Goal: Task Accomplishment & Management: Complete application form

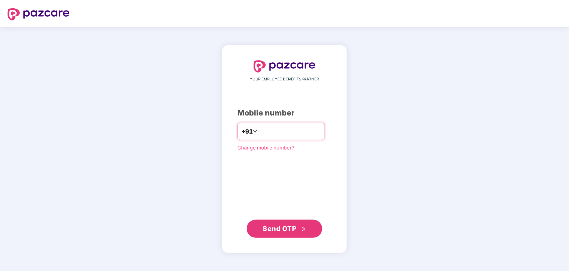
type input "**********"
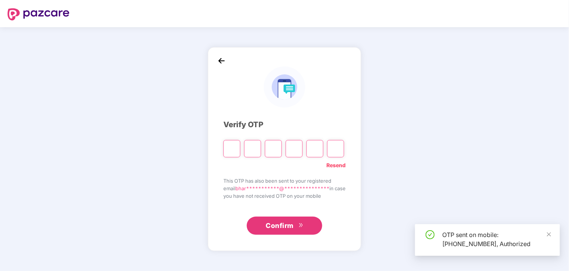
drag, startPoint x: 231, startPoint y: 149, endPoint x: 280, endPoint y: 157, distance: 50.3
click at [231, 149] on input "Please enter verification code. Digit 1" at bounding box center [231, 148] width 17 height 17
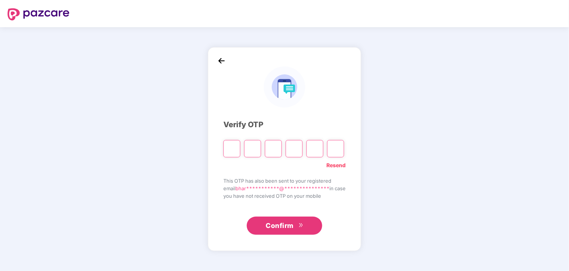
type input "*"
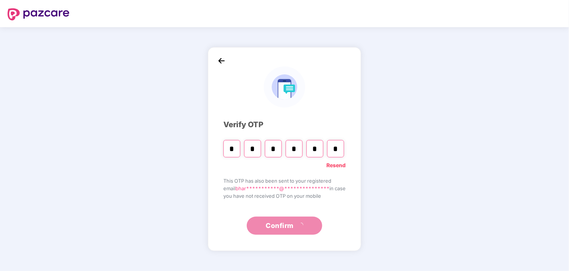
type input "*"
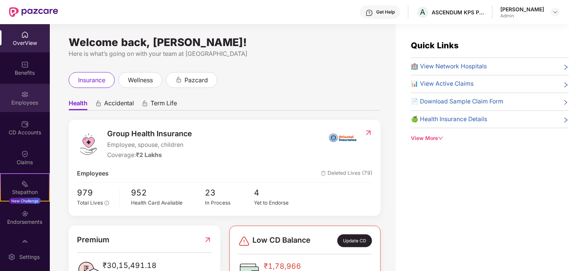
click at [23, 93] on img at bounding box center [25, 95] width 8 height 8
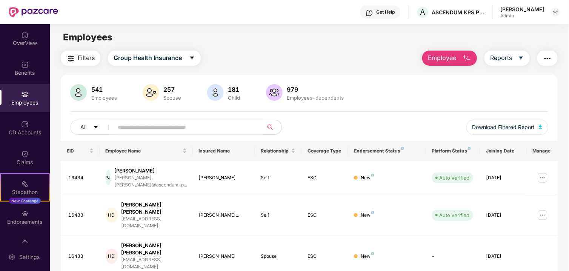
click at [160, 128] on input "text" at bounding box center [185, 126] width 135 height 11
click at [155, 51] on button "Group Health Insurance" at bounding box center [154, 58] width 93 height 15
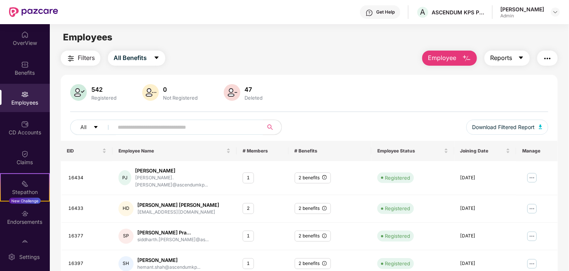
click at [498, 58] on span "Reports" at bounding box center [501, 57] width 22 height 9
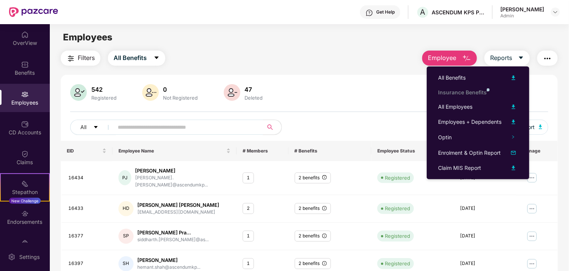
click at [348, 86] on div "542 Registered 0 Not Registered 47 Deleted" at bounding box center [309, 93] width 478 height 18
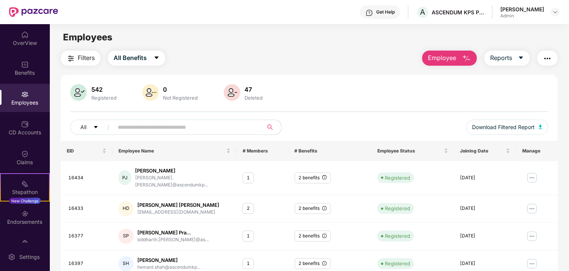
click at [466, 58] on img "button" at bounding box center [466, 58] width 9 height 9
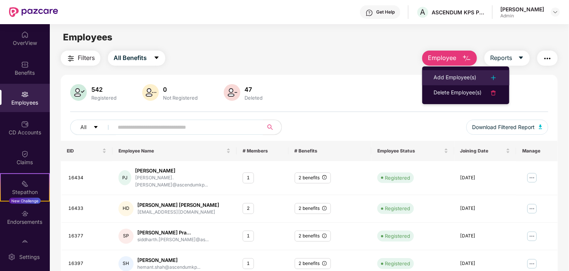
click at [470, 78] on div "Add Employee(s)" at bounding box center [455, 77] width 43 height 9
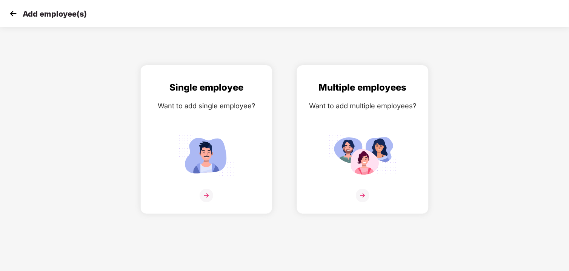
click at [11, 10] on img at bounding box center [13, 13] width 11 height 11
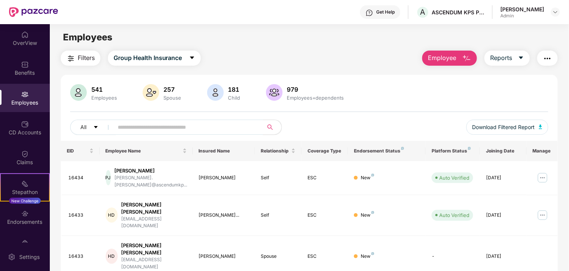
click at [89, 57] on span "Filters" at bounding box center [86, 57] width 17 height 9
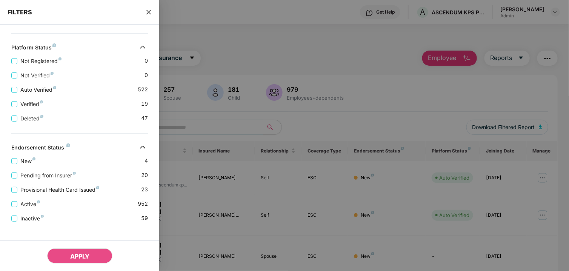
scroll to position [169, 0]
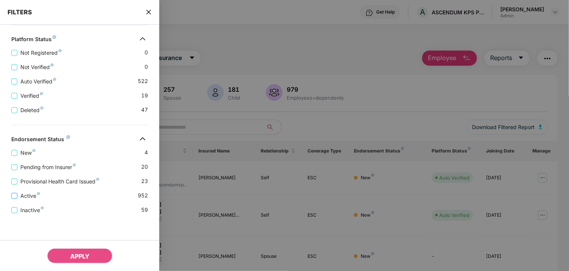
click at [13, 198] on label "Active" at bounding box center [27, 196] width 32 height 8
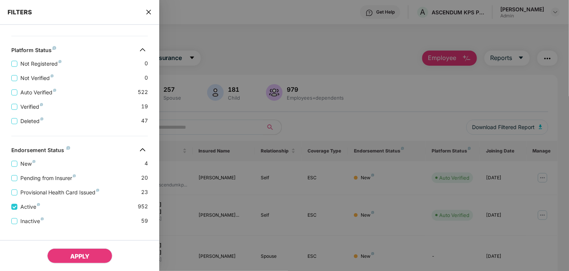
click at [77, 255] on span "APPLY" at bounding box center [79, 256] width 19 height 8
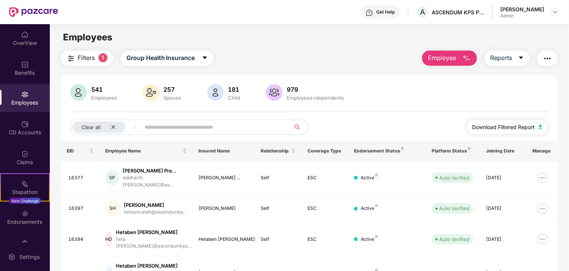
click at [503, 127] on span "Download Filtered Report" at bounding box center [503, 127] width 63 height 8
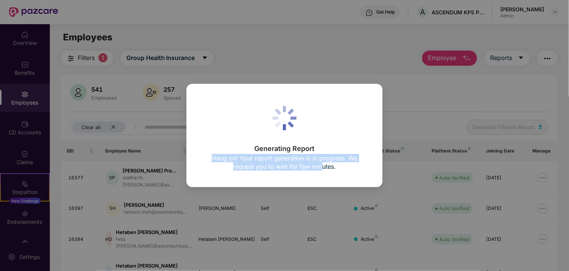
drag, startPoint x: 214, startPoint y: 155, endPoint x: 322, endPoint y: 169, distance: 108.8
click at [322, 169] on p "Hang on! Your report generation is in progress. We request you to wait for few …" at bounding box center [284, 162] width 167 height 17
click at [276, 169] on p "Hang on! Your report generation is in progress. We request you to wait for few …" at bounding box center [284, 162] width 167 height 17
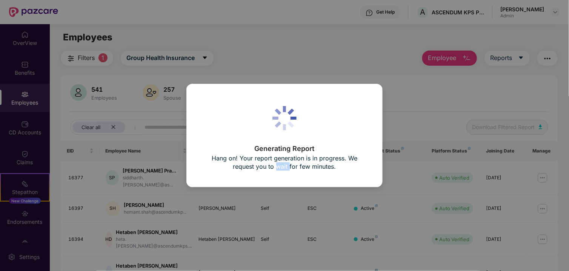
click at [276, 169] on p "Hang on! Your report generation is in progress. We request you to wait for few …" at bounding box center [284, 162] width 167 height 17
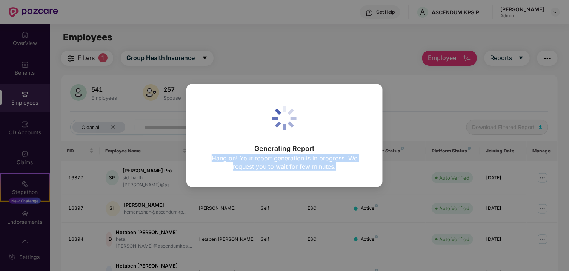
click at [276, 169] on p "Hang on! Your report generation is in progress. We request you to wait for few …" at bounding box center [284, 162] width 167 height 17
click at [281, 157] on p "Hang on! Your report generation is in progress. We request you to wait for few …" at bounding box center [284, 162] width 167 height 17
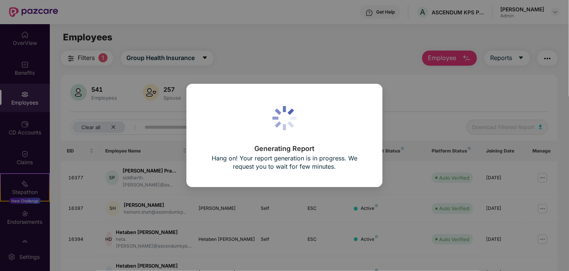
click at [282, 149] on p "Generating Report" at bounding box center [284, 148] width 167 height 7
click at [284, 157] on p "Hang on! Your report generation is in progress. We request you to wait for few …" at bounding box center [284, 162] width 167 height 17
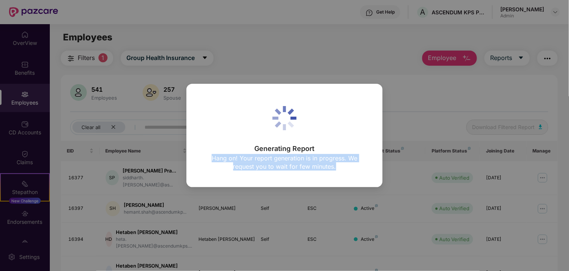
click at [284, 157] on p "Hang on! Your report generation is in progress. We request you to wait for few …" at bounding box center [284, 162] width 167 height 17
click at [285, 163] on p "Hang on! Your report generation is in progress. We request you to wait for few …" at bounding box center [284, 162] width 167 height 17
click at [292, 165] on p "Hang on! Your report generation is in progress. We request you to wait for few …" at bounding box center [284, 162] width 167 height 17
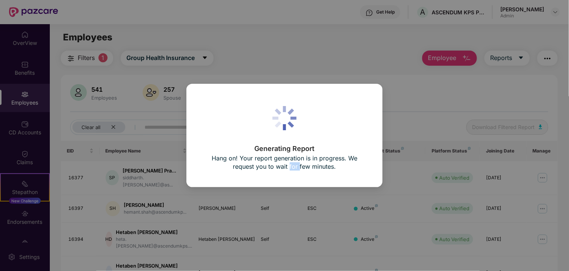
click at [292, 165] on p "Hang on! Your report generation is in progress. We request you to wait for few …" at bounding box center [284, 162] width 167 height 17
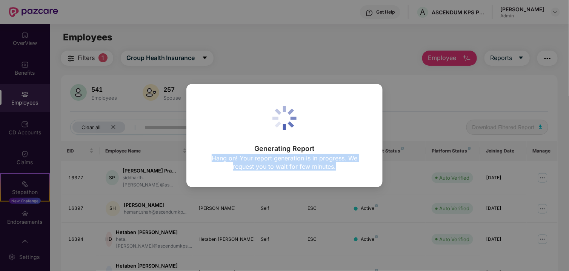
click at [292, 165] on p "Hang on! Your report generation is in progress. We request you to wait for few …" at bounding box center [284, 162] width 167 height 17
click at [306, 160] on p "Hang on! Your report generation is in progress. We request you to wait for few …" at bounding box center [284, 162] width 167 height 17
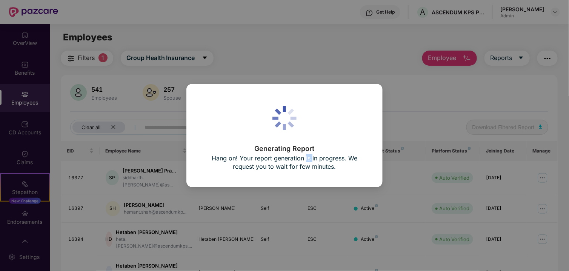
click at [306, 160] on p "Hang on! Your report generation is in progress. We request you to wait for few …" at bounding box center [284, 162] width 167 height 17
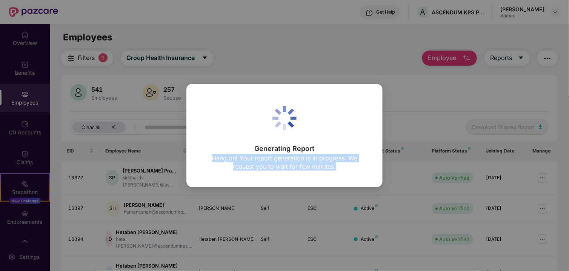
click at [306, 160] on p "Hang on! Your report generation is in progress. We request you to wait for few …" at bounding box center [284, 162] width 167 height 17
click at [294, 153] on div "Generating Report Hang on! Your report generation is in progress. We request yo…" at bounding box center [284, 158] width 167 height 27
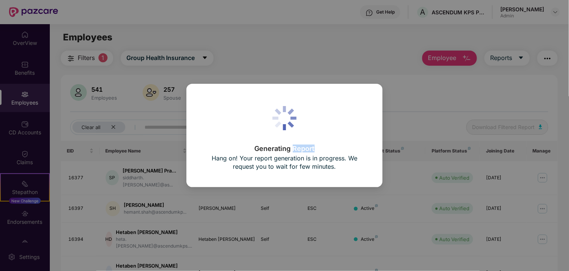
click at [294, 152] on p "Generating Report" at bounding box center [284, 148] width 167 height 7
click at [218, 168] on p "Hang on! Your report generation is in progress. We request you to wait for few …" at bounding box center [284, 162] width 167 height 17
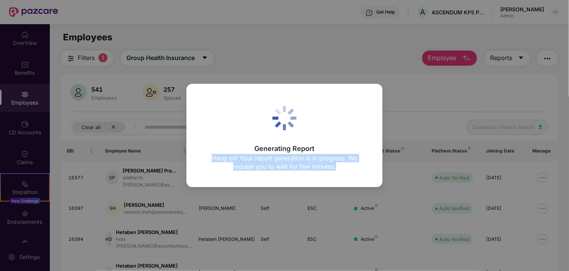
drag, startPoint x: 213, startPoint y: 155, endPoint x: 341, endPoint y: 166, distance: 127.9
click at [341, 166] on p "Hang on! Your report generation is in progress. We request you to wait for few …" at bounding box center [284, 162] width 167 height 17
click at [335, 172] on div "Generating Report Hang on! Your report generation is in progress. We request yo…" at bounding box center [284, 158] width 167 height 27
drag, startPoint x: 337, startPoint y: 168, endPoint x: 238, endPoint y: 151, distance: 100.1
click at [238, 151] on div "Generating Report Hang on! Your report generation is in progress. We request yo…" at bounding box center [284, 158] width 167 height 27
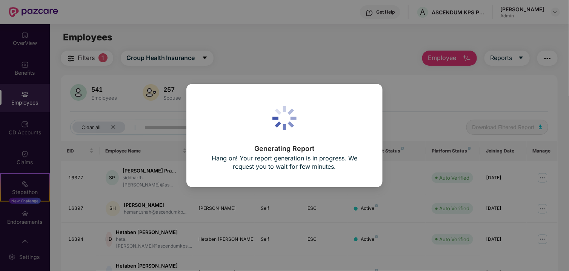
click at [282, 107] on icon at bounding box center [284, 118] width 24 height 24
click at [283, 121] on icon at bounding box center [284, 118] width 24 height 24
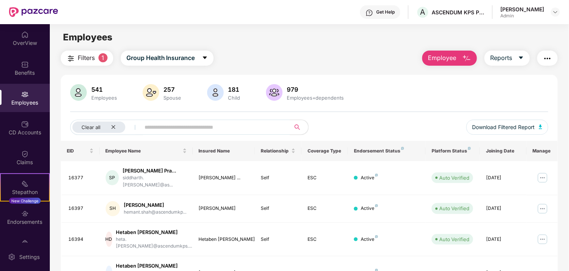
click at [465, 57] on img "button" at bounding box center [466, 58] width 9 height 9
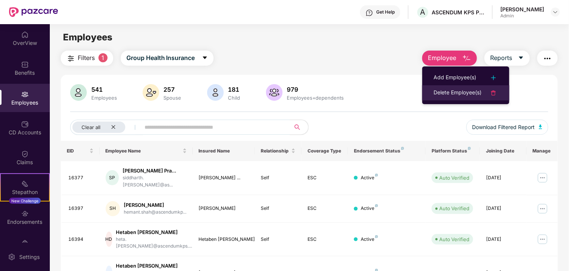
click at [454, 93] on div "Delete Employee(s)" at bounding box center [458, 92] width 48 height 9
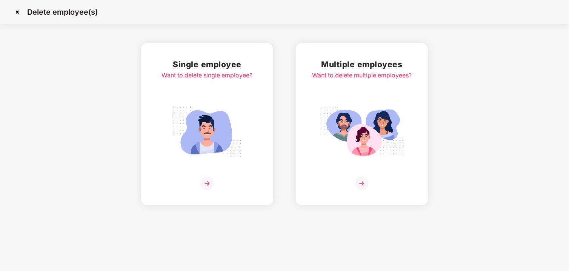
click at [360, 173] on div "Multiple employees Want to delete multiple employees?" at bounding box center [362, 124] width 100 height 132
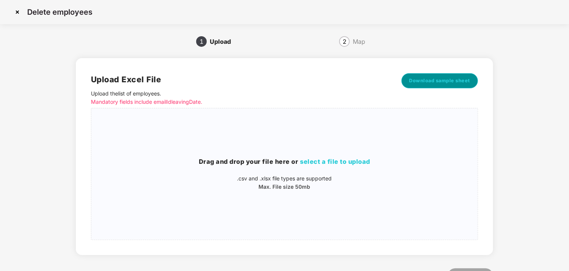
click at [424, 76] on button "Download sample sheet" at bounding box center [439, 80] width 77 height 15
click at [15, 14] on img at bounding box center [17, 12] width 12 height 12
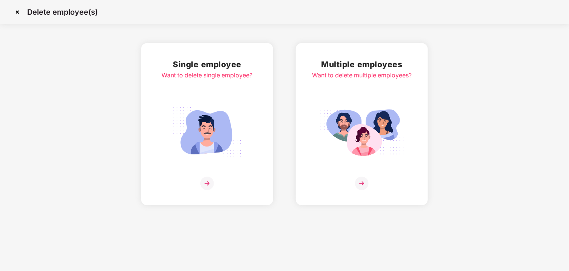
click at [216, 137] on img at bounding box center [207, 132] width 85 height 59
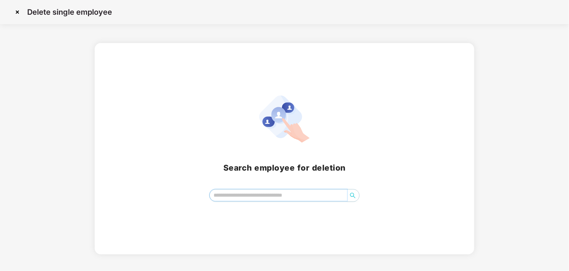
click at [262, 189] on input "search" at bounding box center [279, 194] width 138 height 11
click at [19, 12] on img at bounding box center [17, 12] width 12 height 12
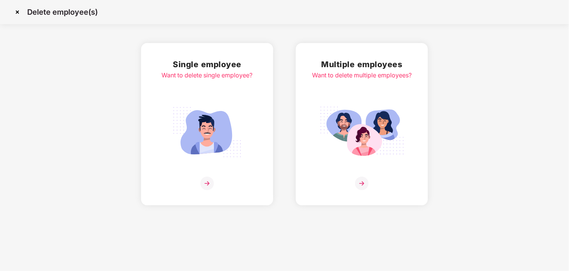
click at [209, 181] on img at bounding box center [207, 184] width 14 height 14
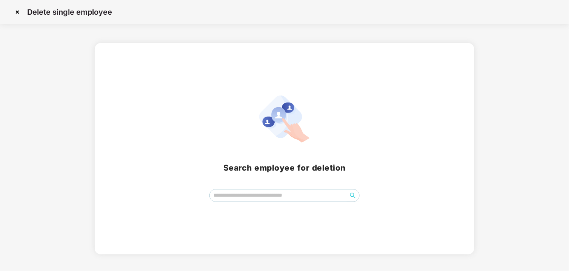
click at [274, 202] on div "Search employee for deletion" at bounding box center [284, 148] width 379 height 211
click at [273, 195] on input "search" at bounding box center [279, 194] width 138 height 11
click at [15, 11] on img at bounding box center [17, 12] width 12 height 12
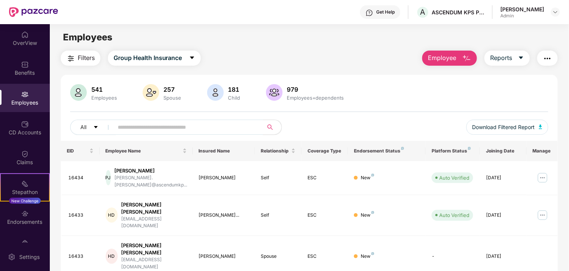
click at [459, 59] on button "Employee" at bounding box center [449, 58] width 55 height 15
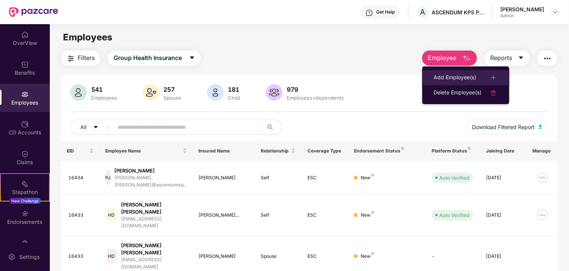
click at [443, 74] on div "Add Employee(s)" at bounding box center [455, 77] width 43 height 9
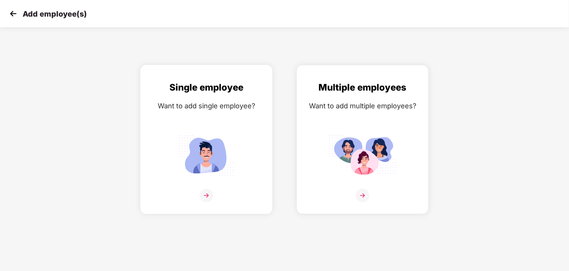
click at [205, 171] on img at bounding box center [206, 155] width 68 height 47
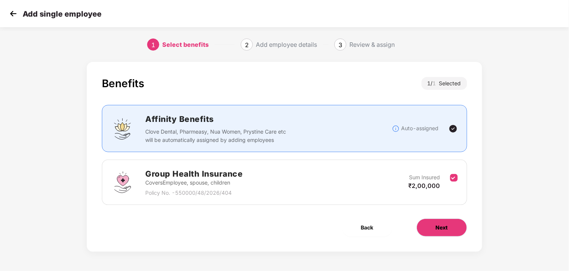
click at [443, 230] on span "Next" at bounding box center [442, 227] width 12 height 8
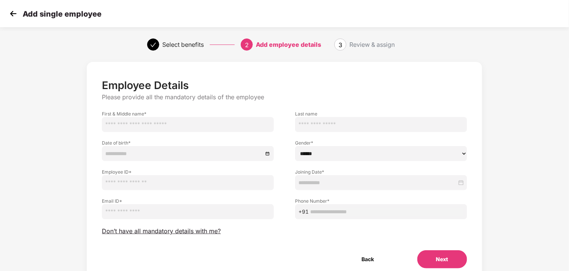
drag, startPoint x: 319, startPoint y: 180, endPoint x: 342, endPoint y: 194, distance: 27.1
click at [318, 180] on input at bounding box center [377, 182] width 158 height 8
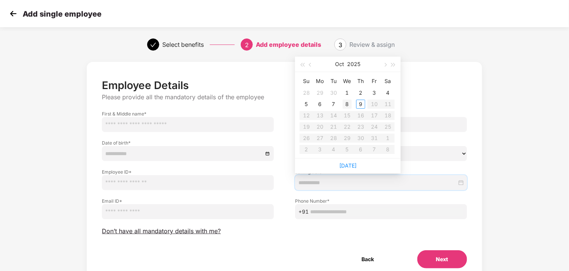
type input "**********"
click at [344, 103] on div "8" at bounding box center [347, 104] width 9 height 9
drag, startPoint x: 1, startPoint y: 41, endPoint x: 4, endPoint y: 26, distance: 14.7
click at [0, 40] on div "Select benefits 2 Add employee details 3 Review & assign" at bounding box center [284, 44] width 569 height 27
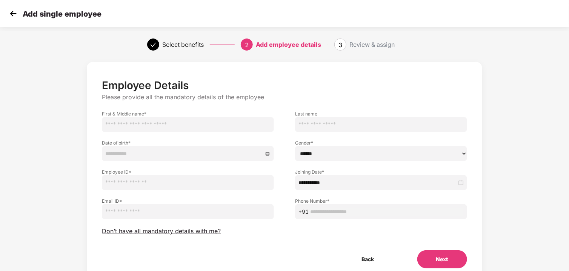
click at [12, 15] on img at bounding box center [13, 13] width 11 height 11
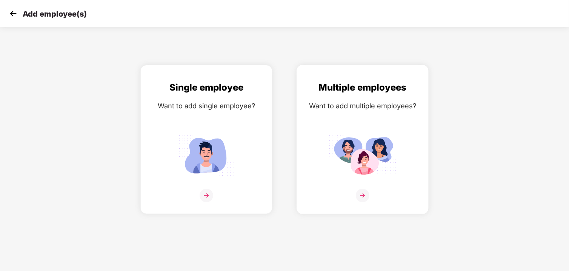
click at [367, 193] on img at bounding box center [363, 196] width 14 height 14
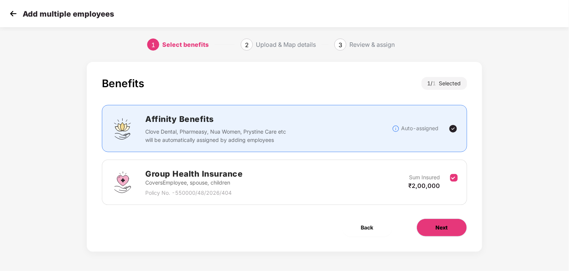
click at [434, 232] on button "Next" at bounding box center [442, 227] width 51 height 18
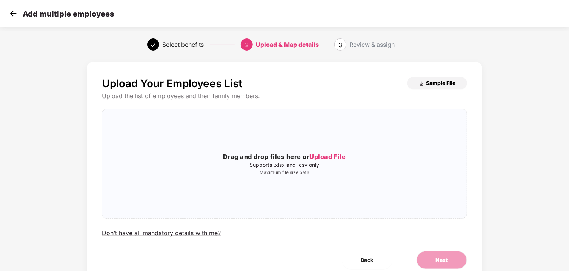
click at [428, 81] on span "Sample File" at bounding box center [440, 82] width 29 height 7
click at [8, 16] on img at bounding box center [13, 13] width 11 height 11
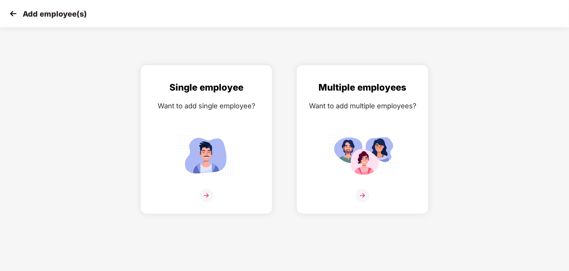
click at [13, 15] on img at bounding box center [13, 13] width 11 height 11
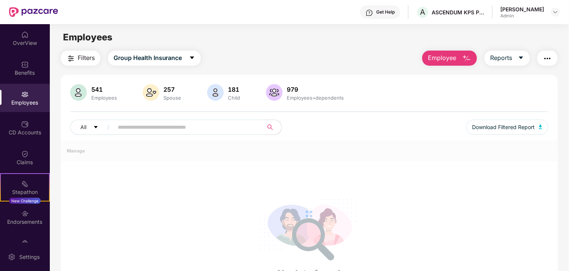
click at [446, 52] on button "Employee" at bounding box center [449, 58] width 55 height 15
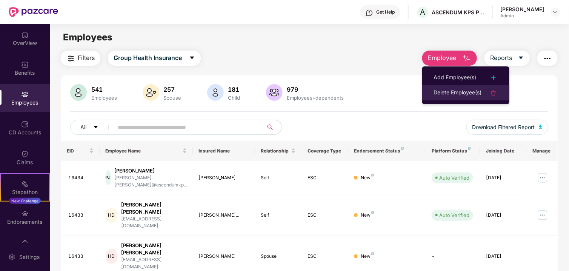
click at [442, 90] on div "Delete Employee(s)" at bounding box center [458, 92] width 48 height 9
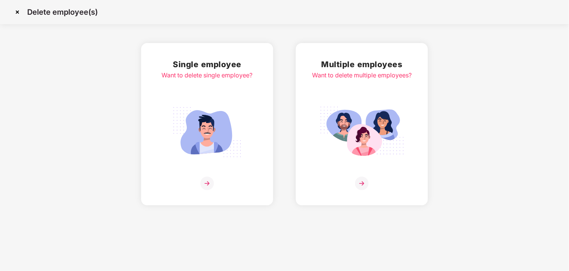
click at [352, 170] on div "Multiple employees Want to delete multiple employees?" at bounding box center [362, 124] width 100 height 132
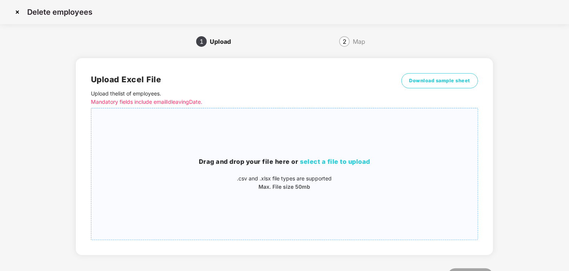
click at [228, 160] on h3 "Drag and drop your file here or select a file to upload" at bounding box center [284, 162] width 386 height 10
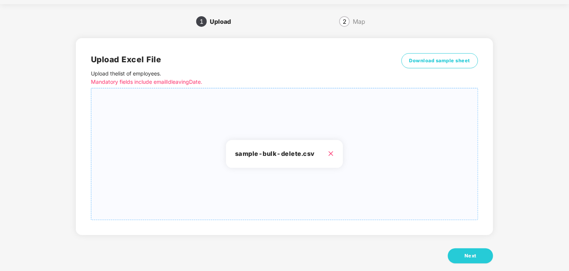
scroll to position [31, 0]
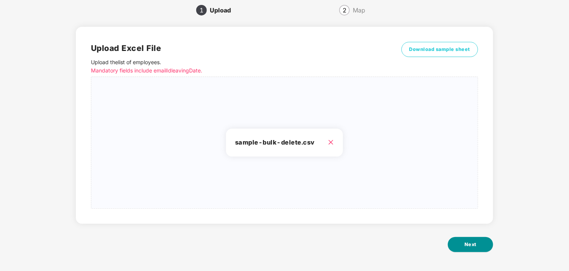
click at [469, 244] on span "Next" at bounding box center [470, 245] width 12 height 8
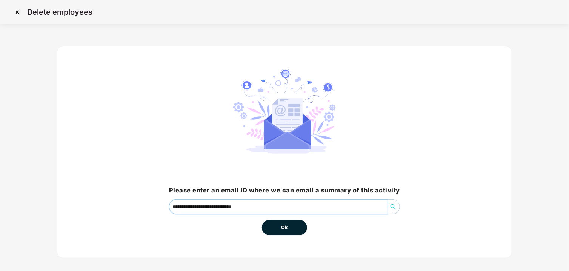
drag, startPoint x: 215, startPoint y: 205, endPoint x: 86, endPoint y: 200, distance: 128.8
click at [87, 200] on div "**********" at bounding box center [284, 152] width 455 height 212
type input "**********"
click at [276, 229] on button "Ok" at bounding box center [284, 227] width 45 height 15
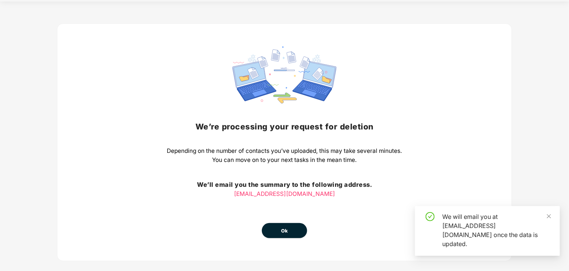
scroll to position [34, 0]
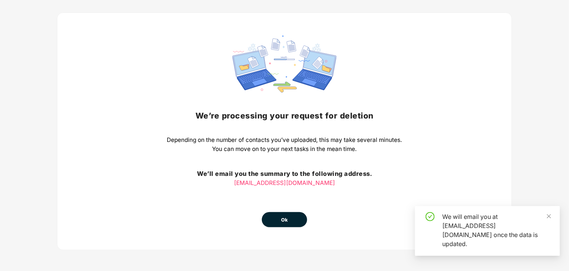
click at [291, 216] on button "Ok" at bounding box center [284, 219] width 45 height 15
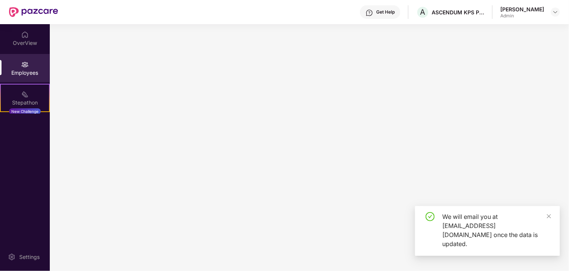
scroll to position [0, 0]
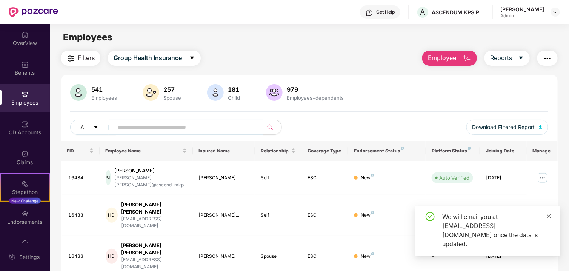
click at [547, 219] on icon "close" at bounding box center [548, 216] width 5 height 5
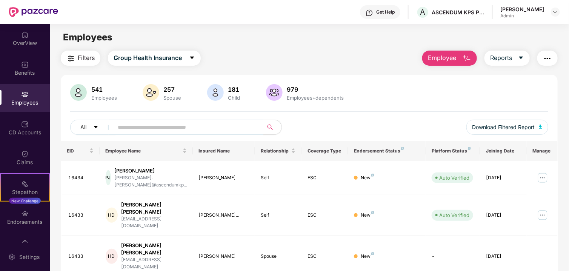
click at [143, 125] on input "text" at bounding box center [185, 126] width 135 height 11
paste input "*****"
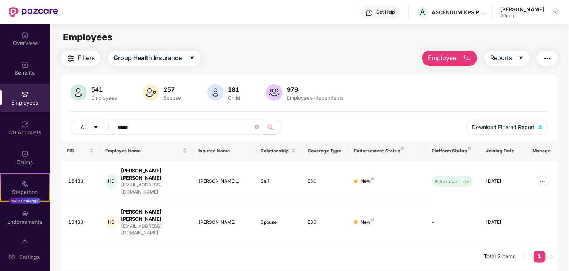
click at [142, 131] on input "*****" at bounding box center [185, 126] width 135 height 11
paste input "text"
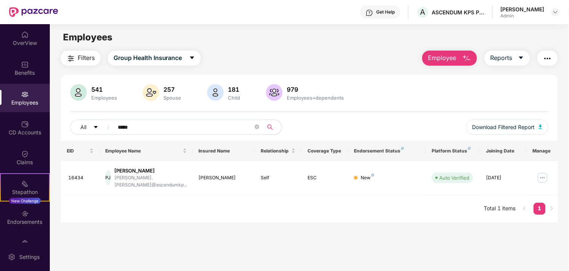
paste input "text"
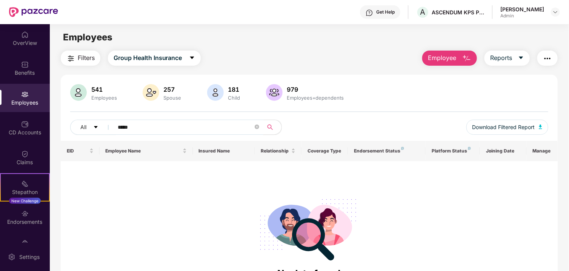
click at [182, 121] on input "*****" at bounding box center [185, 126] width 135 height 11
paste input "text"
type input "*****"
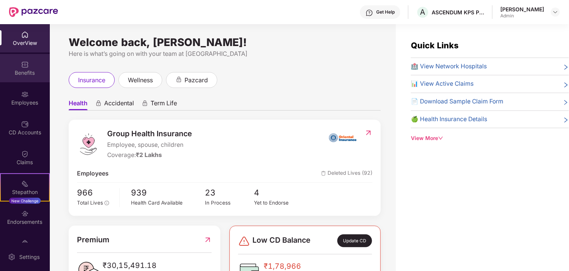
click at [18, 75] on div "Benefits" at bounding box center [25, 73] width 50 height 8
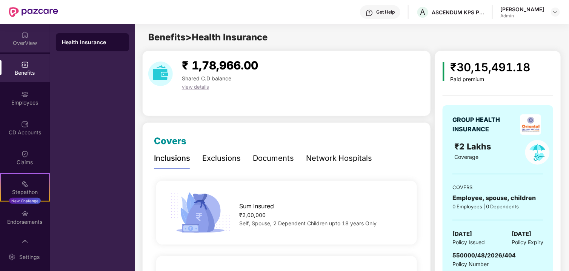
click at [0, 32] on div "OverView" at bounding box center [25, 38] width 50 height 28
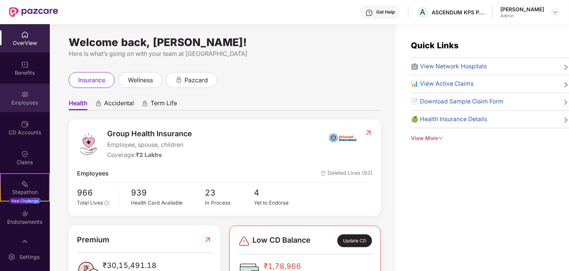
click at [13, 105] on div "Employees" at bounding box center [25, 103] width 50 height 8
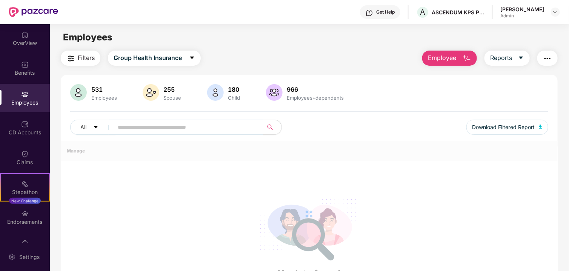
click at [446, 56] on span "Employee" at bounding box center [442, 57] width 28 height 9
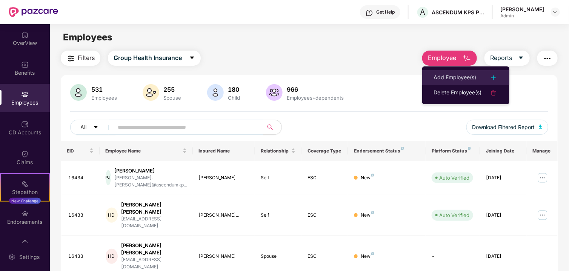
click at [448, 76] on div "Add Employee(s)" at bounding box center [455, 77] width 43 height 9
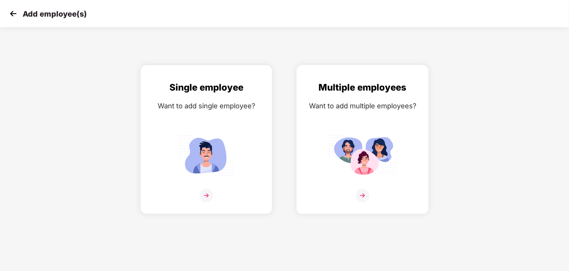
click at [371, 132] on img at bounding box center [363, 155] width 68 height 47
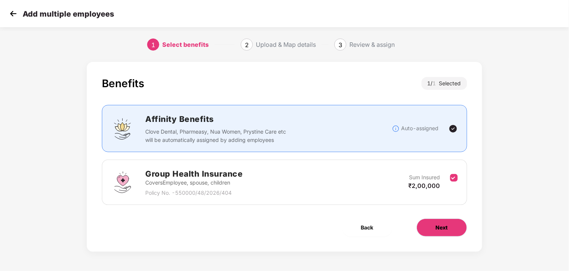
click at [438, 228] on span "Next" at bounding box center [442, 227] width 12 height 8
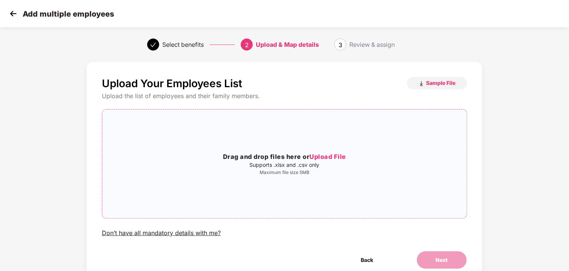
click at [281, 164] on p "Supports .xlsx and .csv only" at bounding box center [284, 165] width 364 height 6
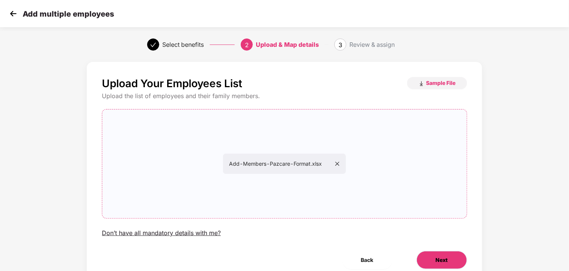
click at [440, 261] on span "Next" at bounding box center [442, 260] width 12 height 8
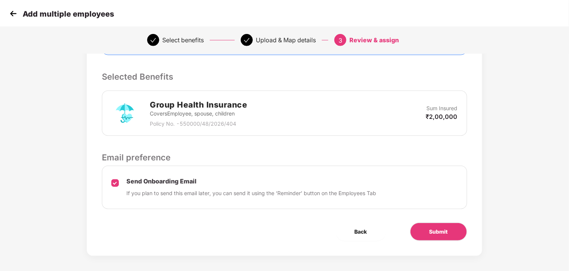
scroll to position [149, 0]
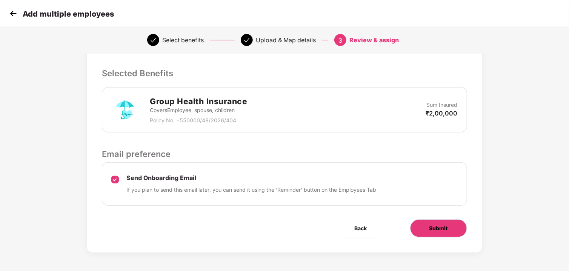
click at [432, 229] on span "Submit" at bounding box center [438, 228] width 18 height 8
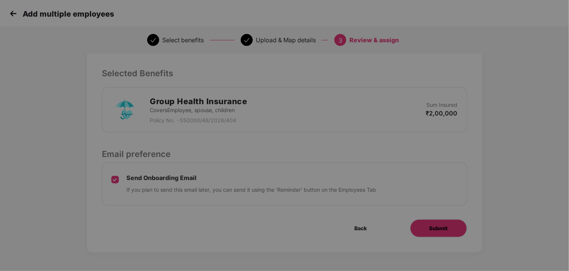
scroll to position [0, 0]
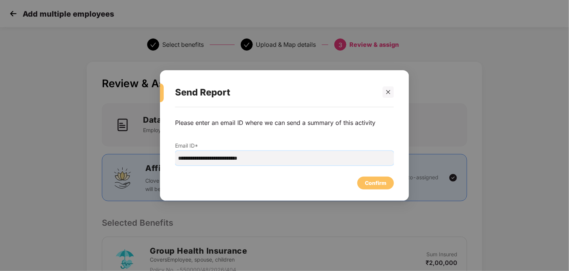
drag, startPoint x: 221, startPoint y: 157, endPoint x: 41, endPoint y: 157, distance: 180.7
click at [42, 157] on div "**********" at bounding box center [284, 135] width 569 height 271
type input "**********"
click at [384, 184] on div "Confirm" at bounding box center [376, 183] width 22 height 8
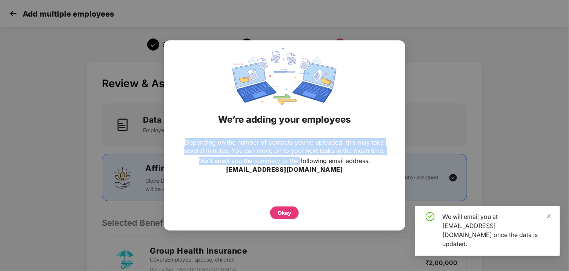
drag, startPoint x: 183, startPoint y: 138, endPoint x: 303, endPoint y: 163, distance: 123.2
click at [301, 163] on div "Depending on the number of contacts you’ve uploaded, this may take several minu…" at bounding box center [284, 167] width 211 height 59
click at [271, 149] on p "Depending on the number of contacts you’ve uploaded, this may take several minu…" at bounding box center [284, 146] width 211 height 17
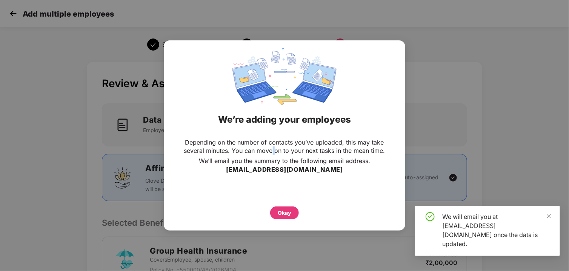
click at [271, 150] on p "Depending on the number of contacts you’ve uploaded, this may take several minu…" at bounding box center [284, 146] width 211 height 17
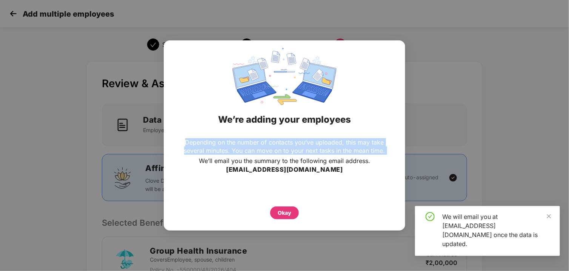
click at [271, 150] on p "Depending on the number of contacts you’ve uploaded, this may take several minu…" at bounding box center [284, 146] width 211 height 17
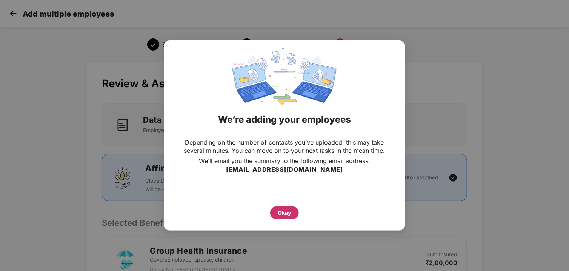
click at [286, 211] on div "Okay" at bounding box center [285, 213] width 14 height 8
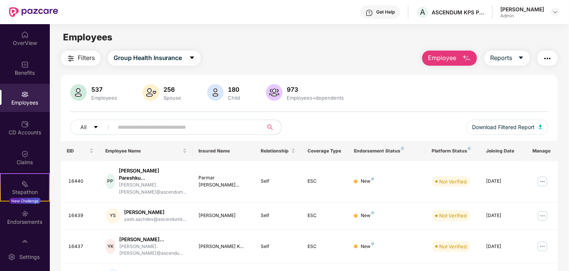
click at [165, 129] on input "text" at bounding box center [185, 126] width 135 height 11
paste input "*****"
type input "*****"
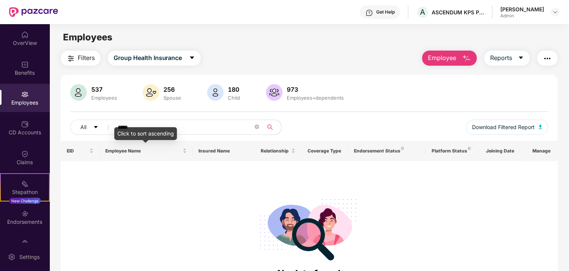
click at [151, 122] on input "*****" at bounding box center [185, 126] width 135 height 11
